Goal: Task Accomplishment & Management: Use online tool/utility

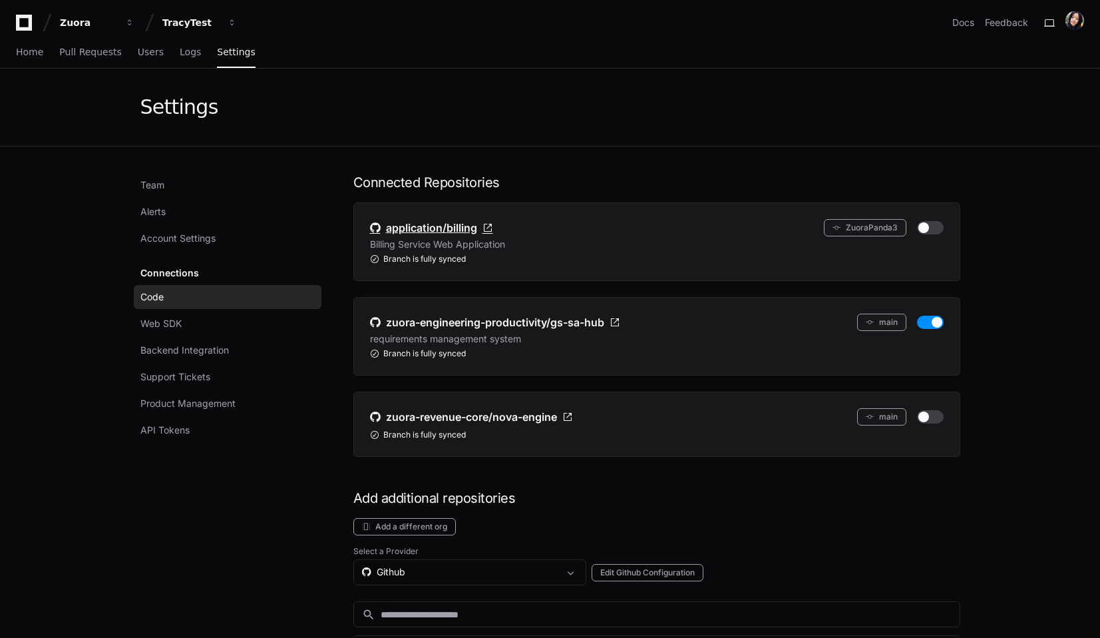
click at [441, 224] on span "application/billing" at bounding box center [431, 228] width 91 height 16
click at [932, 224] on button "button" at bounding box center [930, 227] width 27 height 13
click at [930, 324] on button "button" at bounding box center [930, 321] width 27 height 13
click at [383, 24] on div "Zuora TracyTest Docs Feedback" at bounding box center [550, 23] width 1068 height 24
click at [23, 53] on span "Home" at bounding box center [29, 52] width 27 height 8
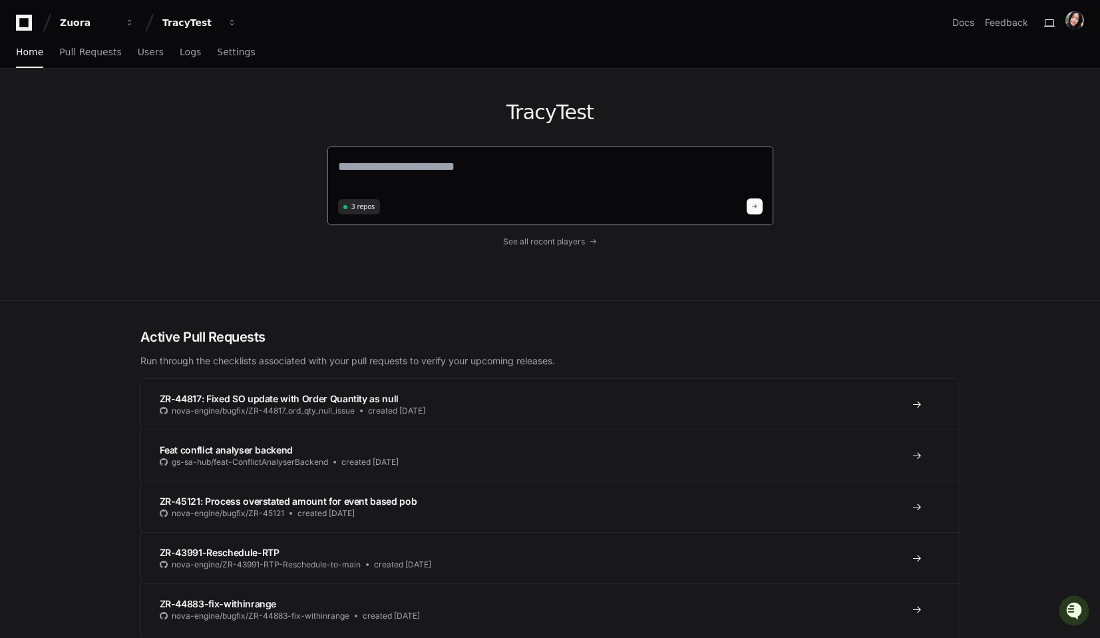
click at [420, 173] on textarea at bounding box center [550, 175] width 425 height 37
type textarea "*"
click at [363, 178] on textarea at bounding box center [550, 175] width 425 height 37
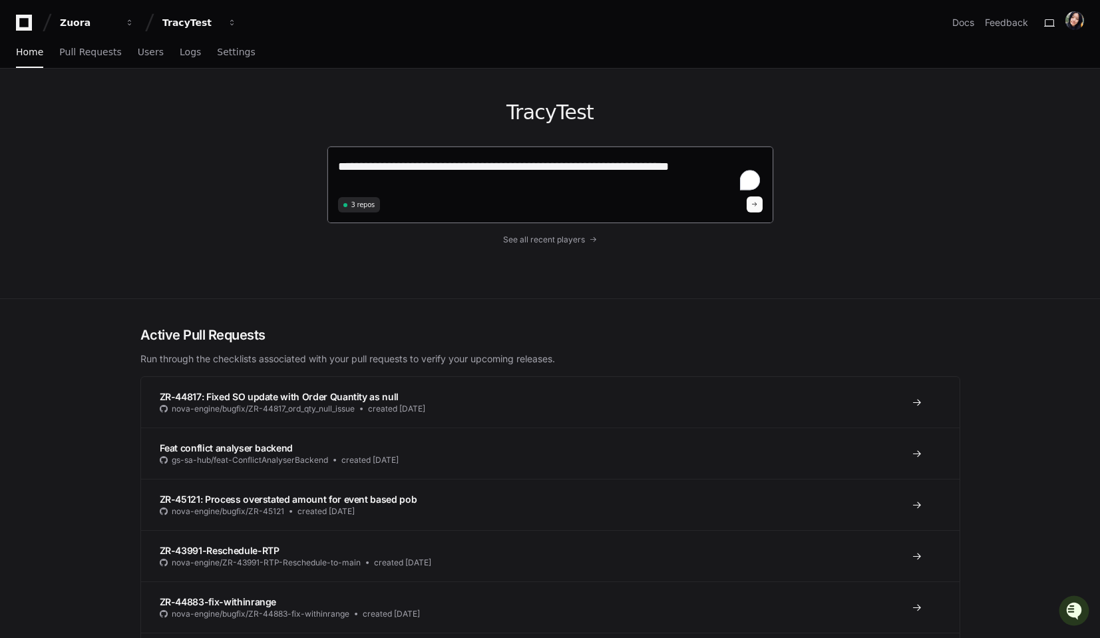
type textarea "**********"
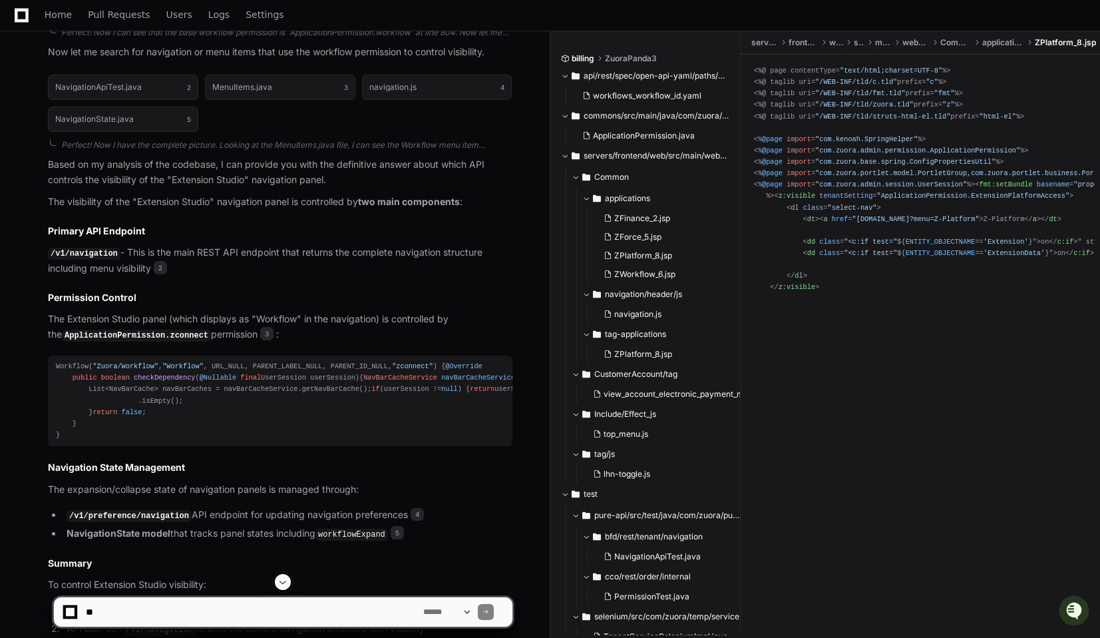
scroll to position [586, 0]
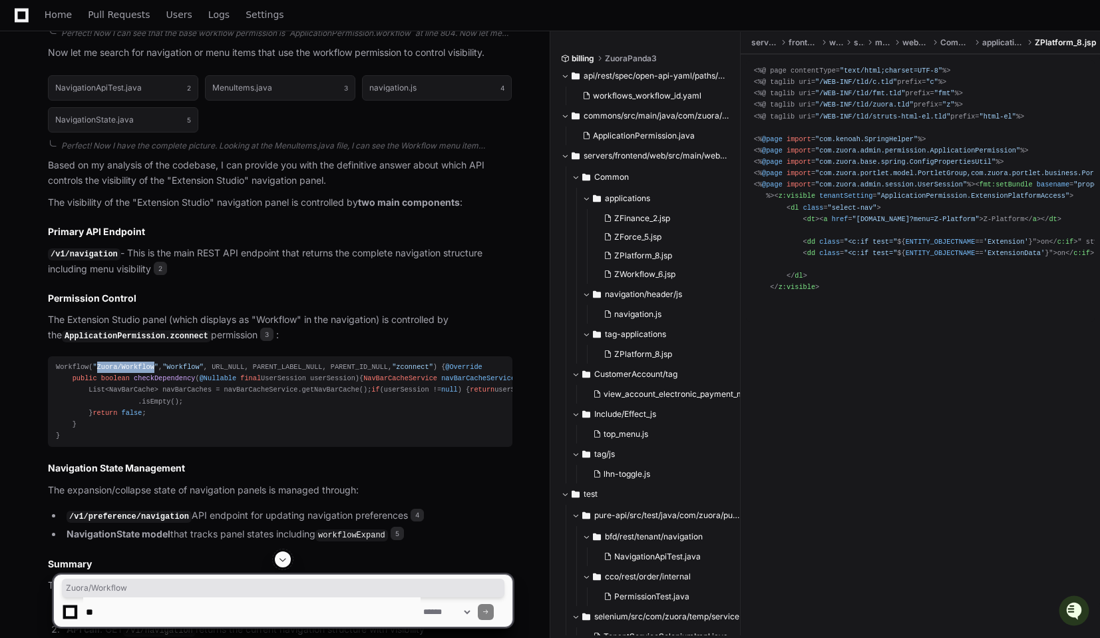
drag, startPoint x: 96, startPoint y: 365, endPoint x: 155, endPoint y: 366, distance: 58.6
click at [155, 366] on span ""Zuora/Workflow"" at bounding box center [126, 367] width 66 height 8
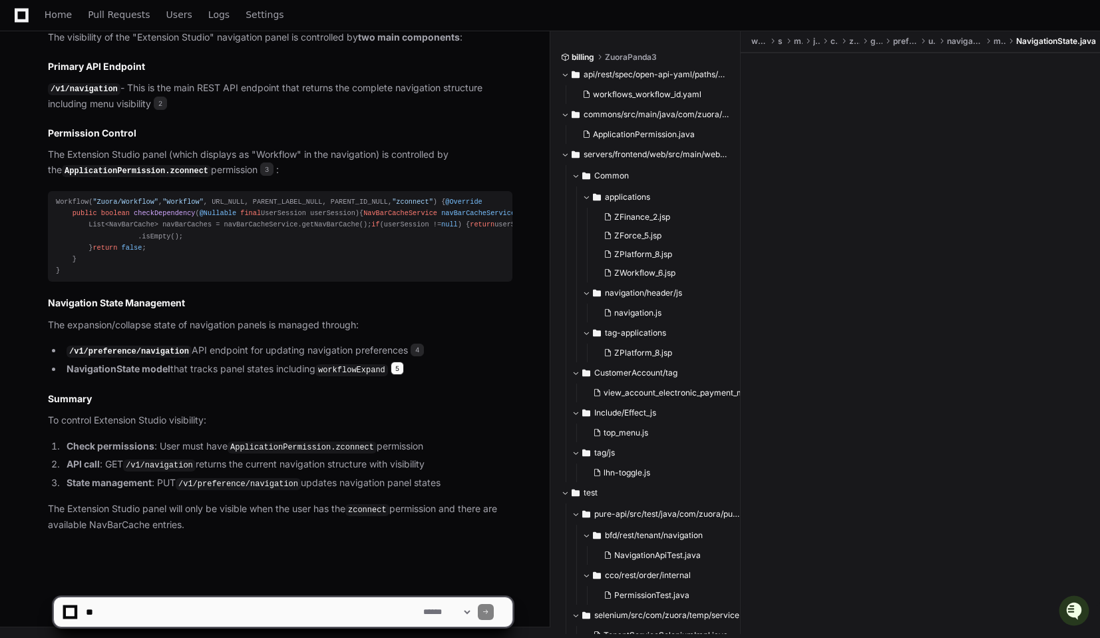
click at [401, 371] on span "5" at bounding box center [397, 367] width 13 height 13
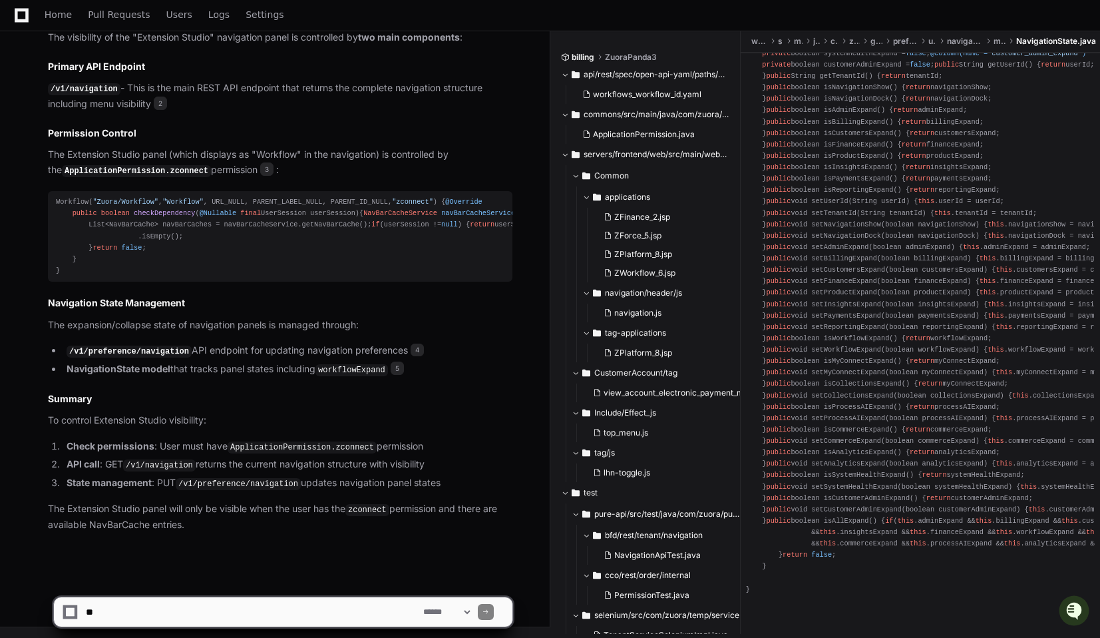
scroll to position [2367, 0]
click at [403, 372] on span "5" at bounding box center [397, 367] width 13 height 13
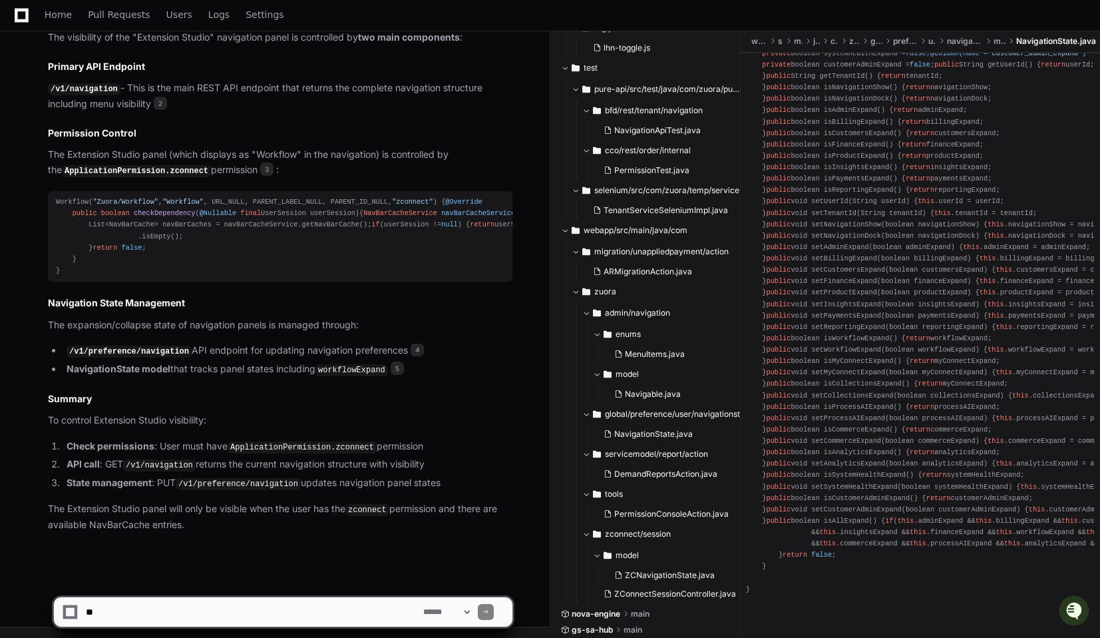
scroll to position [423, 0]
